Goal: Transaction & Acquisition: Subscribe to service/newsletter

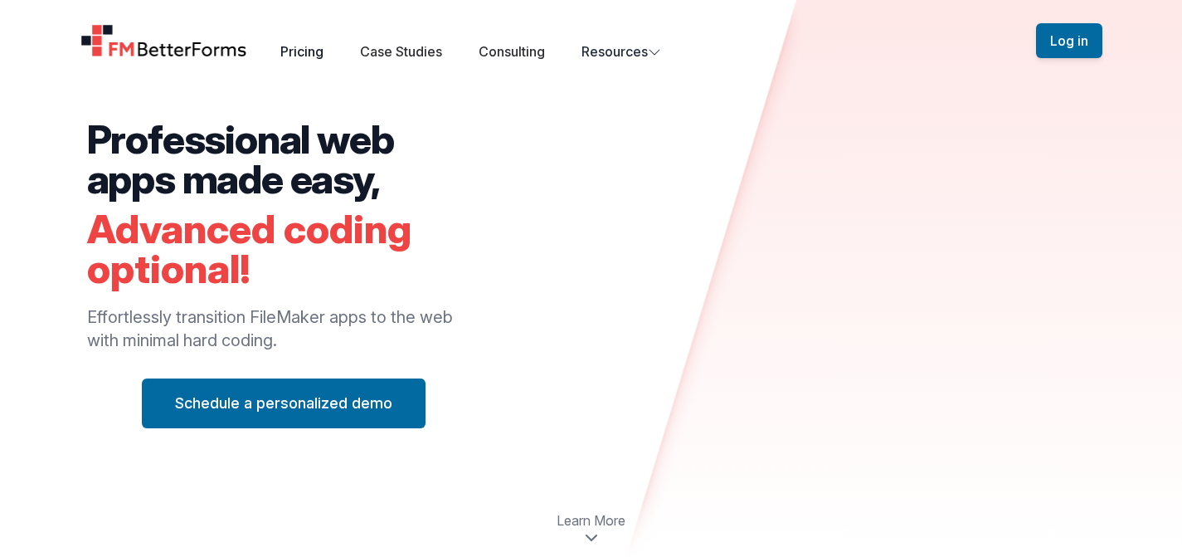
click at [306, 51] on link "Pricing" at bounding box center [301, 51] width 43 height 17
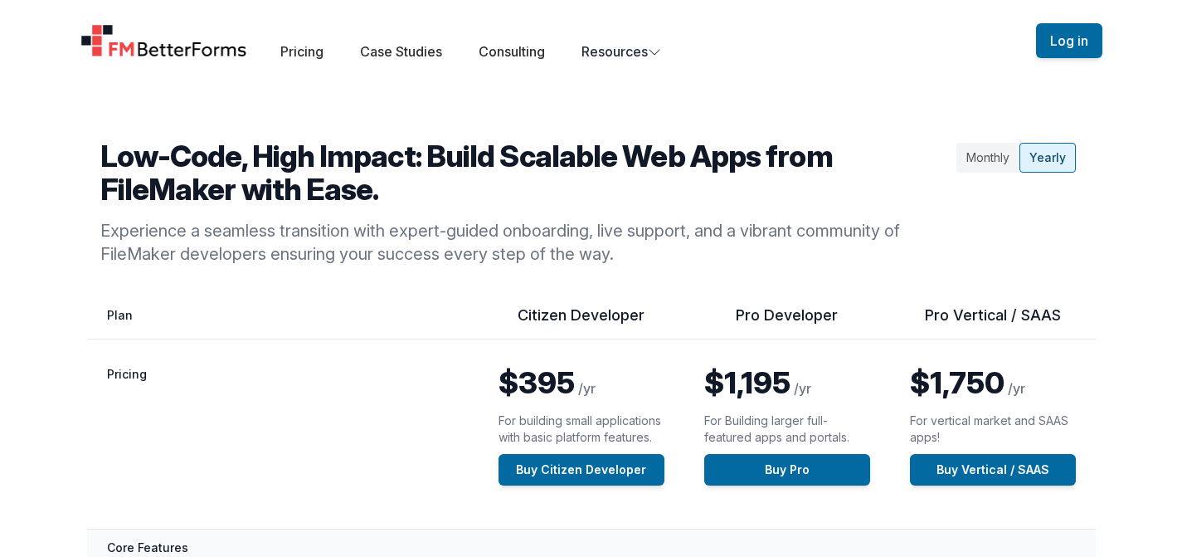
click at [999, 160] on div "Monthly" at bounding box center [987, 158] width 63 height 30
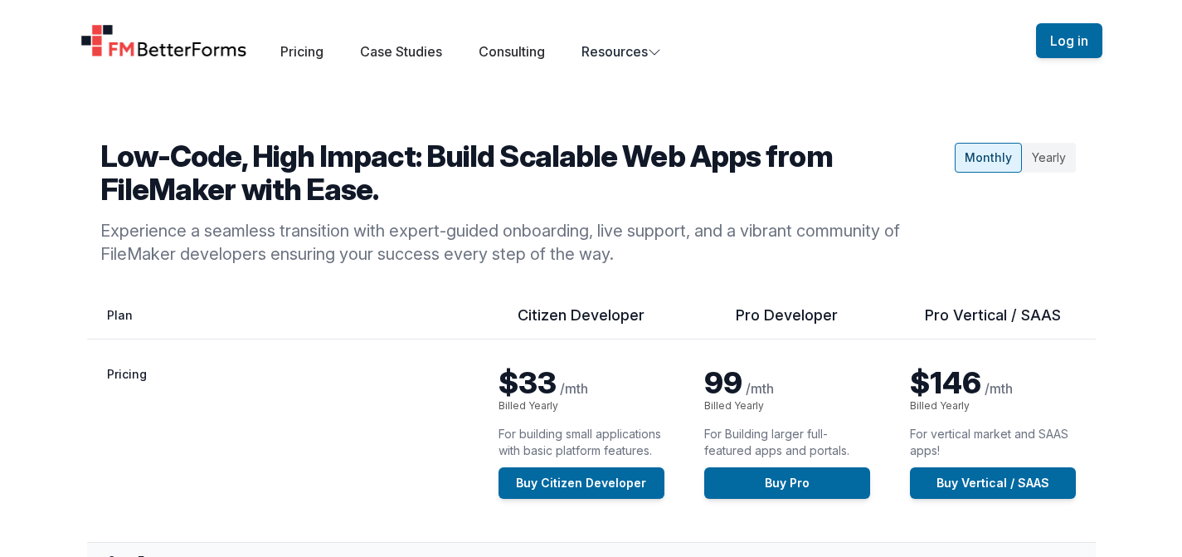
click at [1028, 153] on div "Yearly" at bounding box center [1049, 158] width 54 height 30
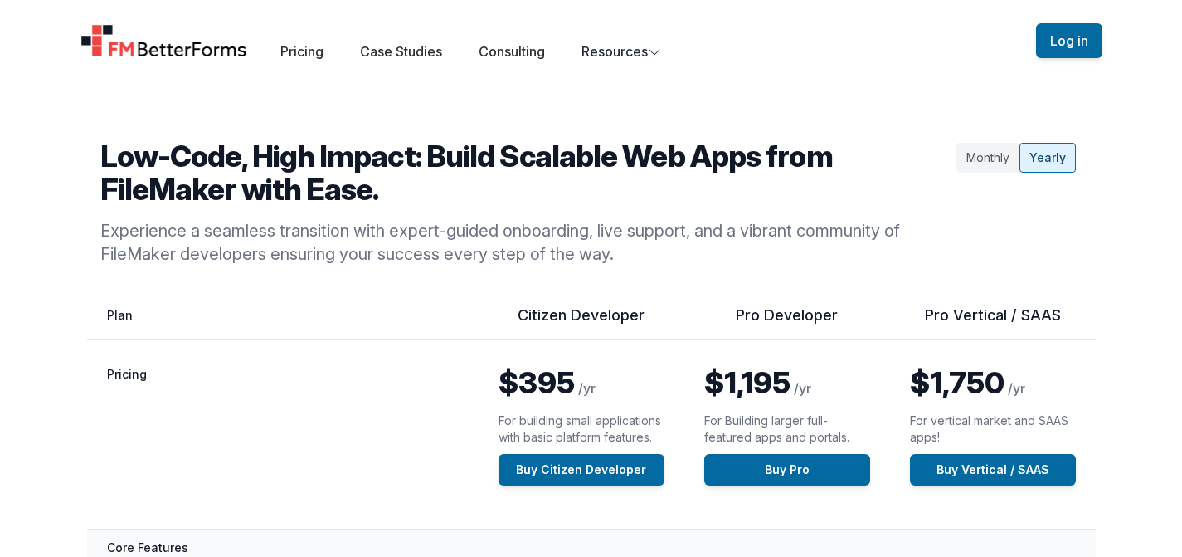
click at [975, 154] on div "Monthly" at bounding box center [987, 158] width 63 height 30
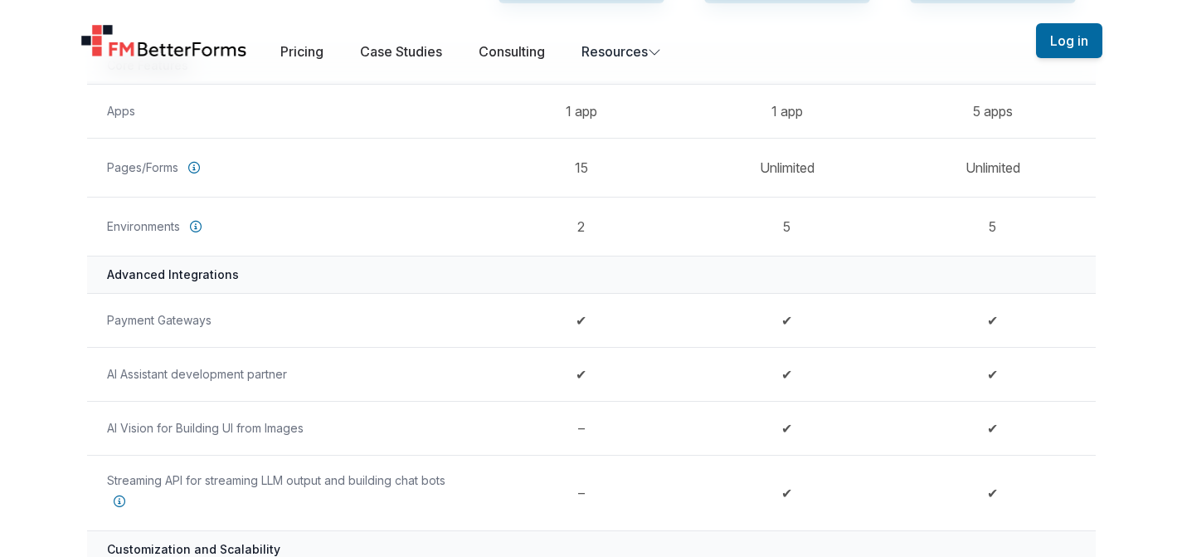
scroll to position [702, 0]
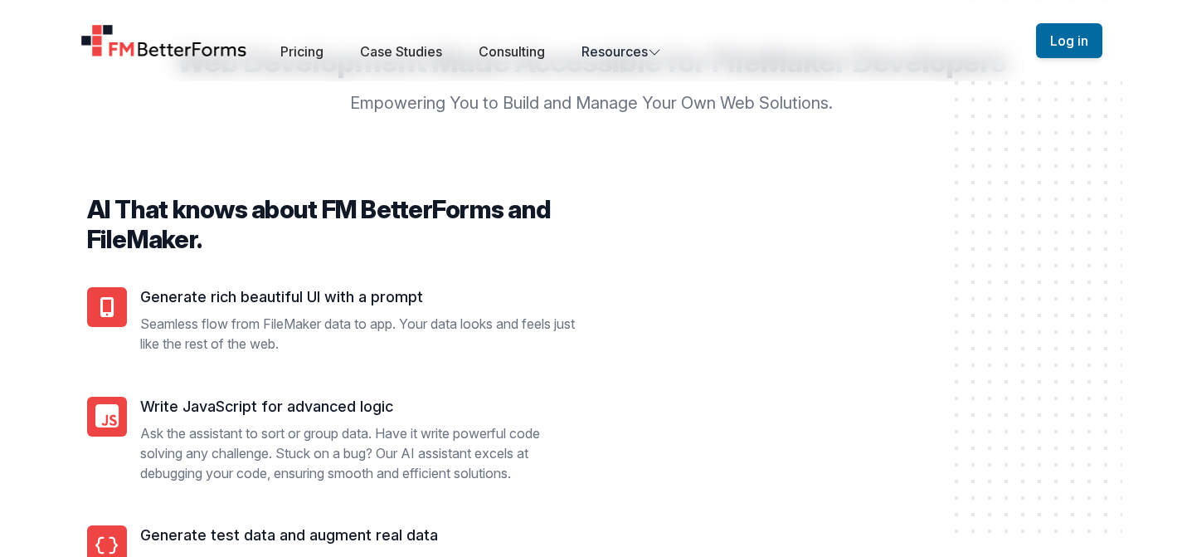
scroll to position [1295, 0]
